Goal: Navigation & Orientation: Find specific page/section

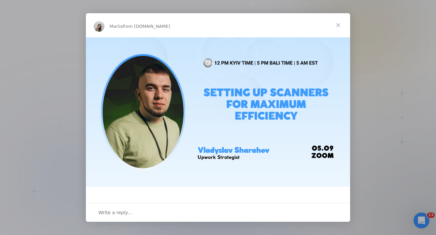
click at [339, 26] on span "Close" at bounding box center [338, 25] width 24 height 24
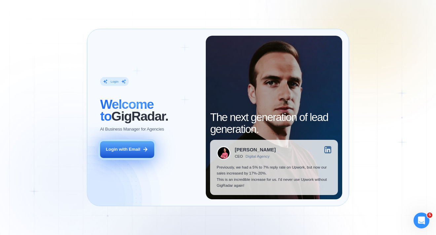
click at [133, 146] on button "Login with Email" at bounding box center [127, 149] width 54 height 17
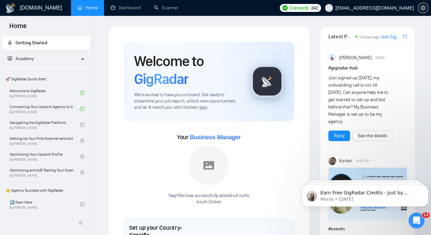
click at [190, 184] on div at bounding box center [209, 165] width 40 height 40
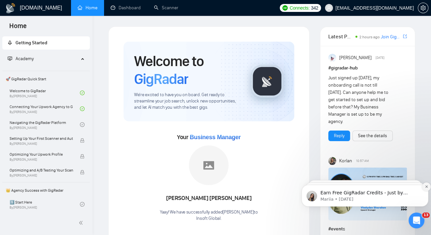
click at [427, 189] on button "Dismiss notification" at bounding box center [426, 186] width 9 height 9
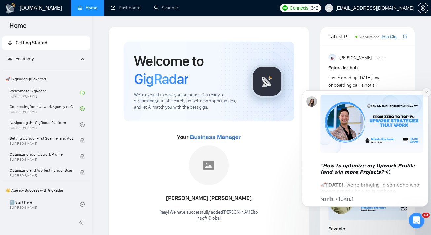
click at [425, 92] on icon "Dismiss notification" at bounding box center [427, 92] width 4 height 4
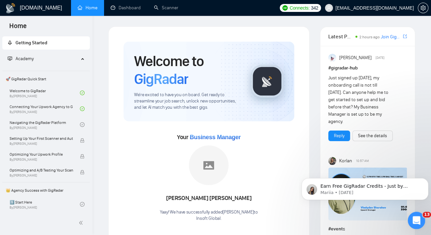
click at [411, 219] on icon "Open Intercom Messenger" at bounding box center [415, 219] width 11 height 11
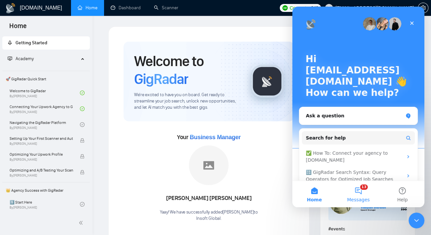
click at [357, 194] on button "13 Messages" at bounding box center [358, 194] width 44 height 26
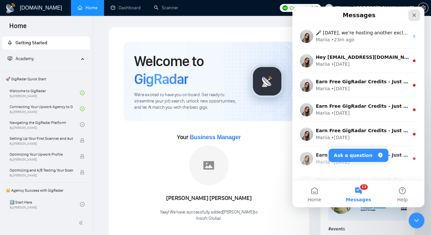
click at [414, 14] on icon "Close" at bounding box center [413, 15] width 5 height 5
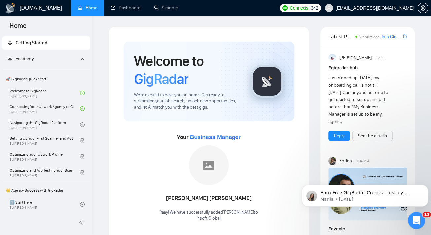
click at [413, 213] on div "Open Intercom Messenger" at bounding box center [415, 219] width 22 height 22
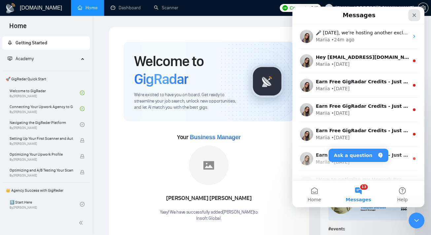
click at [415, 15] on icon "Close" at bounding box center [413, 15] width 5 height 5
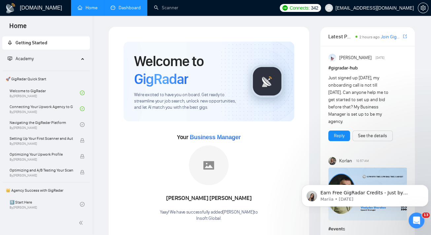
click at [131, 10] on link "Dashboard" at bounding box center [126, 8] width 30 height 6
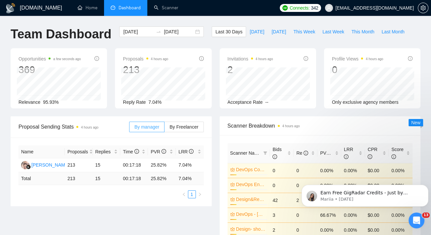
scroll to position [30, 0]
